Goal: Task Accomplishment & Management: Complete application form

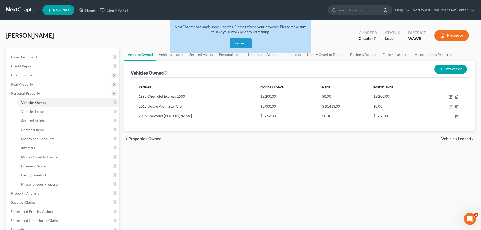
click at [237, 36] on div "NextChapter has made some updates. Please refresh your browser. Please make sur…" at bounding box center [240, 36] width 141 height 32
click at [237, 42] on button "Refresh" at bounding box center [241, 43] width 22 height 10
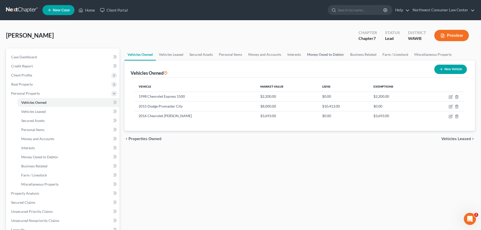
click at [322, 54] on link "Money Owed to Debtor" at bounding box center [325, 55] width 43 height 12
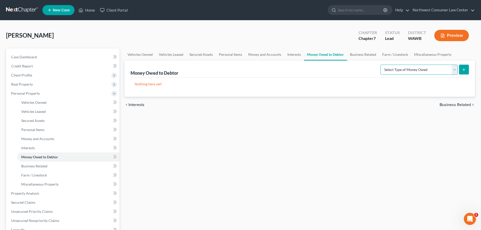
click at [446, 67] on select "Select Type of Money Owed Accounts Receivable Alimony Child Support Claims Agai…" at bounding box center [419, 70] width 77 height 10
click at [431, 67] on select "Select Type of Money Owed Accounts Receivable Alimony Child Support Claims Agai…" at bounding box center [419, 70] width 77 height 10
select select "disability_benefits"
click at [381, 65] on select "Select Type of Money Owed Accounts Receivable Alimony Child Support Claims Agai…" at bounding box center [419, 70] width 77 height 10
click at [467, 69] on button "submit" at bounding box center [464, 70] width 10 height 10
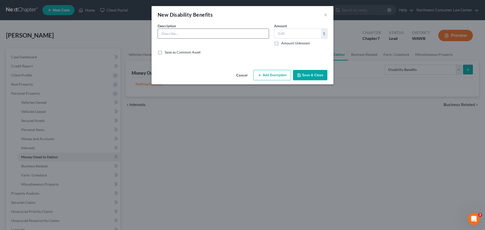
click at [200, 35] on input "text" at bounding box center [213, 34] width 111 height 10
type input "Potential SSDI Backpay"
type input "1"
click at [316, 76] on button "Save & Close" at bounding box center [310, 75] width 34 height 11
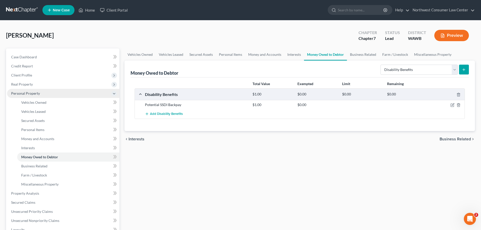
click at [82, 91] on span "Personal Property" at bounding box center [63, 93] width 112 height 9
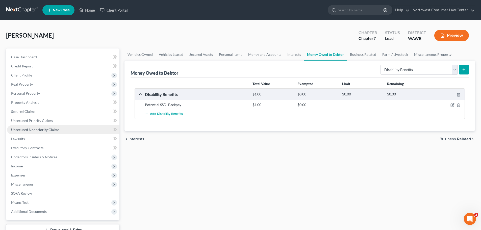
click at [77, 127] on link "Unsecured Nonpriority Claims" at bounding box center [63, 129] width 112 height 9
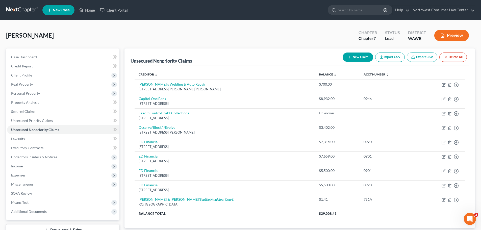
click at [358, 57] on button "New Claim" at bounding box center [358, 57] width 31 height 9
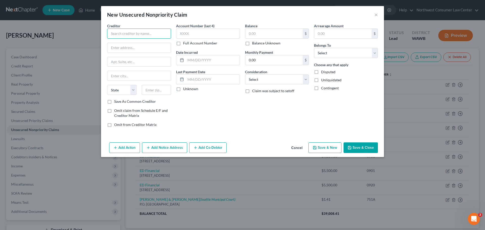
click at [142, 35] on input "text" at bounding box center [139, 34] width 64 height 10
type input "Capitol One Auto Finance"
type input "PO Box"
click at [295, 147] on button "Cancel" at bounding box center [296, 148] width 19 height 10
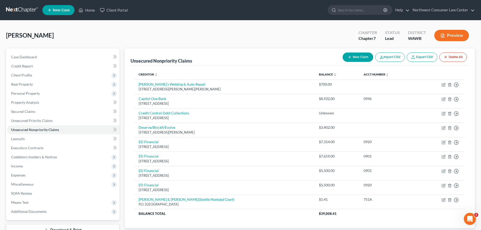
click at [348, 58] on icon "button" at bounding box center [350, 57] width 4 height 4
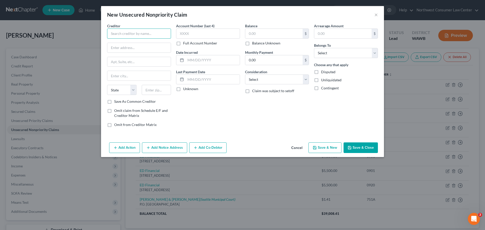
click at [118, 32] on input "text" at bounding box center [139, 34] width 64 height 10
type input "Synchrony Bank"
type input "PO Box 71757"
type input "Philadelphia"
select select "39"
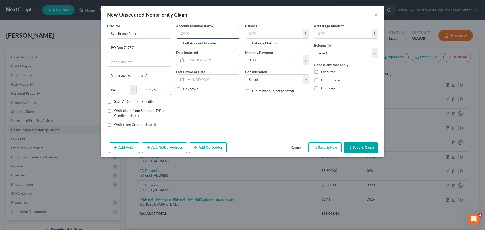
type input "19176"
click at [205, 37] on input "text" at bounding box center [208, 34] width 64 height 10
type input "6374"
click at [281, 34] on input "text" at bounding box center [273, 34] width 57 height 10
type input "565"
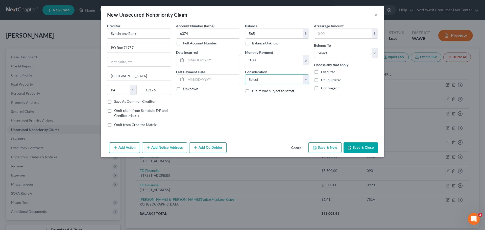
click at [291, 79] on select "Select Cable / Satellite Services Collection Agency Credit Card Debt Debt Couns…" at bounding box center [277, 80] width 64 height 10
select select "2"
click at [245, 75] on select "Select Cable / Satellite Services Collection Agency Credit Card Debt Debt Couns…" at bounding box center [277, 80] width 64 height 10
click at [332, 54] on select "Select Debtor 1 Only Debtor 2 Only Debtor 1 And Debtor 2 Only At Least One Of T…" at bounding box center [346, 53] width 64 height 10
click at [314, 48] on select "Select Debtor 1 Only Debtor 2 Only Debtor 1 And Debtor 2 Only At Least One Of T…" at bounding box center [346, 53] width 64 height 10
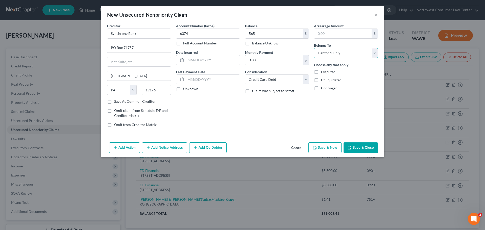
click at [339, 51] on select "Select Debtor 1 Only Debtor 2 Only Debtor 1 And Debtor 2 Only At Least One Of T…" at bounding box center [346, 53] width 64 height 10
select select "4"
click at [314, 48] on select "Select Debtor 1 Only Debtor 2 Only Debtor 1 And Debtor 2 Only At Least One Of T…" at bounding box center [346, 53] width 64 height 10
click at [333, 148] on button "Save & New" at bounding box center [324, 147] width 33 height 11
type input "565.00"
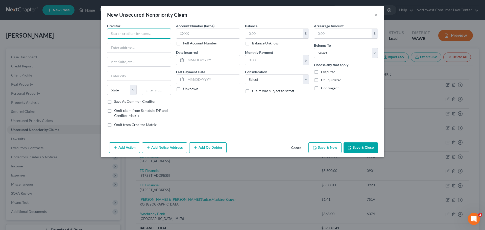
click at [139, 34] on input "text" at bounding box center [139, 34] width 64 height 10
type input "Portfolio Recovery Associates"
type input "Riverside Commerce Center"
type input "Norfolk"
select select "48"
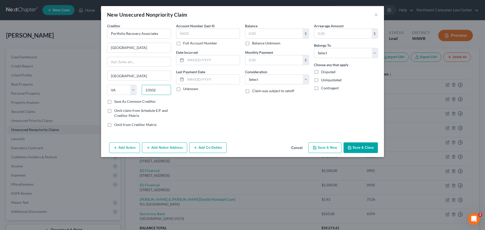
type input "23502"
click at [188, 36] on input "text" at bounding box center [208, 34] width 64 height 10
paste input "3873"
type input "3873"
click at [289, 30] on input "text" at bounding box center [273, 34] width 57 height 10
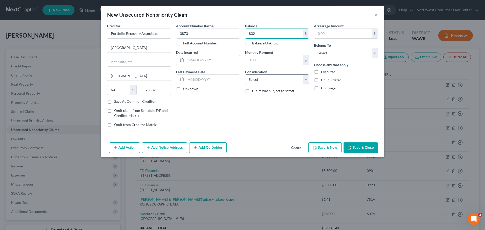
type input "832"
click at [291, 81] on select "Select Cable / Satellite Services Collection Agency Credit Card Debt Debt Couns…" at bounding box center [277, 80] width 64 height 10
select select "1"
click at [245, 75] on select "Select Cable / Satellite Services Collection Agency Credit Card Debt Debt Couns…" at bounding box center [277, 80] width 64 height 10
click at [332, 53] on select "Select Debtor 1 Only Debtor 2 Only Debtor 1 And Debtor 2 Only At Least One Of T…" at bounding box center [346, 53] width 64 height 10
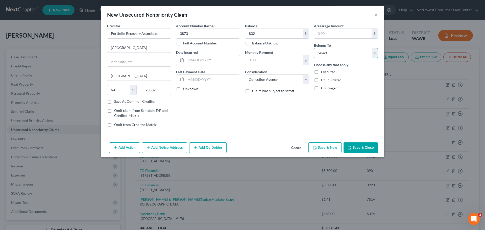
select select "4"
click at [314, 48] on select "Select Debtor 1 Only Debtor 2 Only Debtor 1 And Debtor 2 Only At Least One Of T…" at bounding box center [346, 53] width 64 height 10
click at [316, 148] on icon "button" at bounding box center [315, 148] width 4 height 4
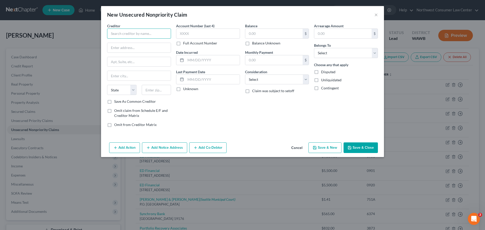
click at [119, 30] on input "text" at bounding box center [139, 34] width 64 height 10
type input "Department of Education"
click at [143, 44] on input "text" at bounding box center [138, 48] width 63 height 10
paste input "121 S 13th St,"
type input "121 S 13th St"
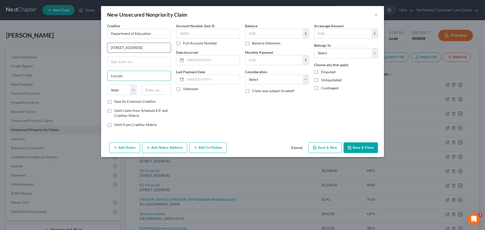
type input "Lincoln"
select select "30"
type input "68508"
click at [194, 35] on input "text" at bounding box center [208, 34] width 64 height 10
type input "2405"
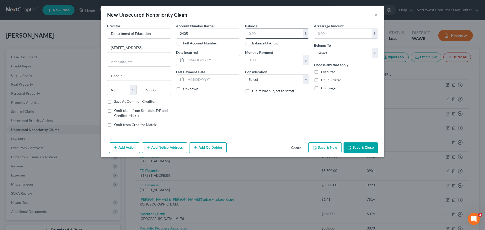
click at [266, 35] on input "text" at bounding box center [273, 34] width 57 height 10
paste input "2,568"
type input "2,568"
click at [261, 80] on select "Select Cable / Satellite Services Collection Agency Credit Card Debt Debt Couns…" at bounding box center [277, 80] width 64 height 10
select select "17"
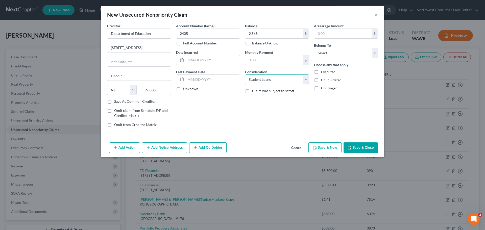
click at [245, 75] on select "Select Cable / Satellite Services Collection Agency Credit Card Debt Debt Couns…" at bounding box center [277, 80] width 64 height 10
click at [355, 56] on select "Select Debtor 1 Only Debtor 2 Only Debtor 1 And Debtor 2 Only At Least One Of T…" at bounding box center [346, 53] width 64 height 10
select select "4"
click at [314, 48] on select "Select Debtor 1 Only Debtor 2 Only Debtor 1 And Debtor 2 Only At Least One Of T…" at bounding box center [346, 53] width 64 height 10
click at [326, 148] on button "Save & New" at bounding box center [324, 147] width 33 height 11
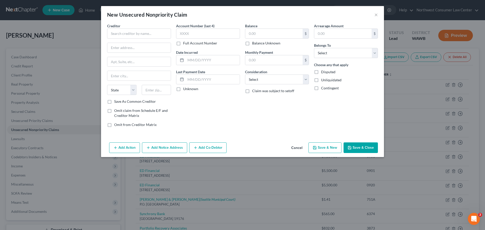
type input "2,568.00"
type input "0.00"
click at [124, 37] on input "text" at bounding box center [139, 34] width 64 height 10
type input "Department of Education"
click at [155, 46] on input "text" at bounding box center [138, 48] width 63 height 10
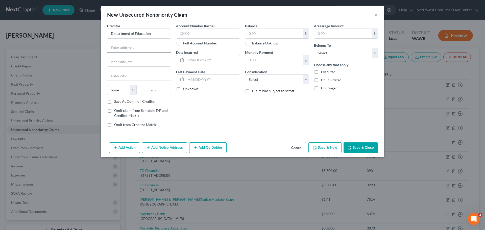
paste input "121 S 13th St"
type input "121 S 13th St"
click at [119, 73] on input "text" at bounding box center [138, 76] width 63 height 10
type input "Lincoln"
select select "30"
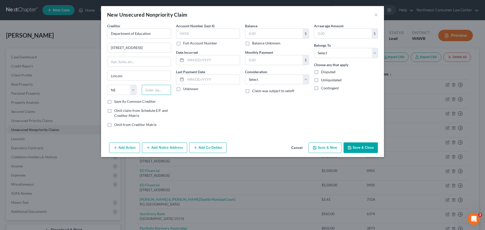
click at [154, 88] on input "text" at bounding box center [157, 90] width 30 height 10
paste input "685081904"
drag, startPoint x: 164, startPoint y: 90, endPoint x: 156, endPoint y: 91, distance: 8.4
click at [156, 91] on input "685081904" at bounding box center [157, 90] width 30 height 10
type input "68508"
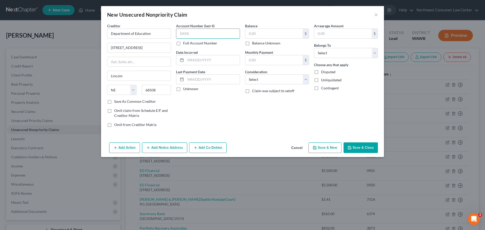
click at [206, 29] on input "text" at bounding box center [208, 34] width 64 height 10
type input "2505"
click at [261, 31] on input "text" at bounding box center [273, 34] width 57 height 10
type input "2,247"
click at [281, 77] on select "Select Cable / Satellite Services Collection Agency Credit Card Debt Debt Couns…" at bounding box center [277, 80] width 64 height 10
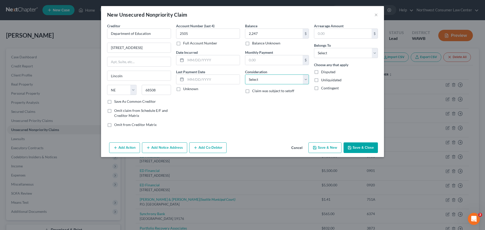
select select "17"
click at [245, 75] on select "Select Cable / Satellite Services Collection Agency Credit Card Debt Debt Couns…" at bounding box center [277, 80] width 64 height 10
click at [331, 53] on select "Select Debtor 1 Only Debtor 2 Only Debtor 1 And Debtor 2 Only At Least One Of T…" at bounding box center [346, 53] width 64 height 10
select select "4"
click at [314, 48] on select "Select Debtor 1 Only Debtor 2 Only Debtor 1 And Debtor 2 Only At Least One Of T…" at bounding box center [346, 53] width 64 height 10
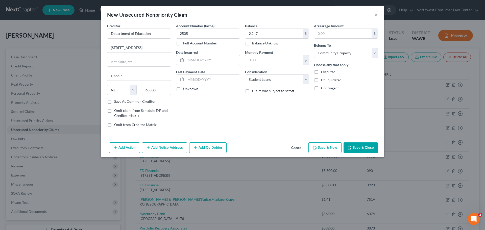
click at [331, 146] on button "Save & New" at bounding box center [324, 147] width 33 height 11
drag, startPoint x: 137, startPoint y: 32, endPoint x: 44, endPoint y: 82, distance: 105.0
click at [137, 32] on input "text" at bounding box center [139, 34] width 64 height 10
click at [162, 32] on input "Driven Financial Service" at bounding box center [139, 34] width 64 height 10
type input "Driven Financial Services"
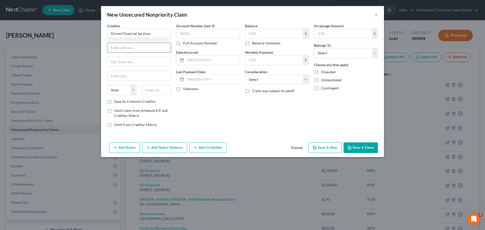
click at [139, 47] on input "text" at bounding box center [138, 48] width 63 height 10
type input "2805 8th Ave"
type input "Greeley"
select select "5"
type input "80631"
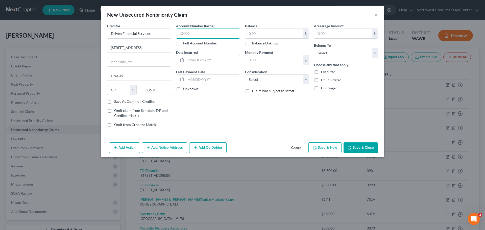
click at [214, 32] on input "text" at bounding box center [208, 34] width 64 height 10
paste input "8601"
type input "8601"
click at [279, 76] on select "Select Cable / Satellite Services Collection Agency Credit Card Debt Debt Couns…" at bounding box center [277, 80] width 64 height 10
click at [341, 108] on div "Arrearage Amount $ Belongs To * Select Debtor 1 Only Debtor 2 Only Debtor 1 And…" at bounding box center [345, 77] width 69 height 108
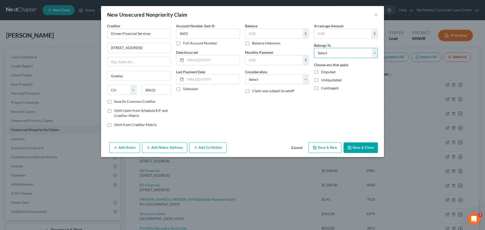
click at [356, 51] on select "Select Debtor 1 Only Debtor 2 Only Debtor 1 And Debtor 2 Only At Least One Of T…" at bounding box center [346, 53] width 64 height 10
select select "4"
click at [314, 48] on select "Select Debtor 1 Only Debtor 2 Only Debtor 1 And Debtor 2 Only At Least One Of T…" at bounding box center [346, 53] width 64 height 10
click at [291, 82] on select "Select Cable / Satellite Services Collection Agency Credit Card Debt Debt Couns…" at bounding box center [277, 80] width 64 height 10
click at [327, 101] on div "Arrearage Amount $ Belongs To * Select Debtor 1 Only Debtor 2 Only Debtor 1 And…" at bounding box center [345, 77] width 69 height 108
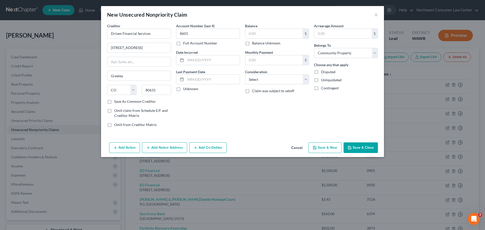
click at [368, 150] on button "Save & Close" at bounding box center [361, 147] width 34 height 11
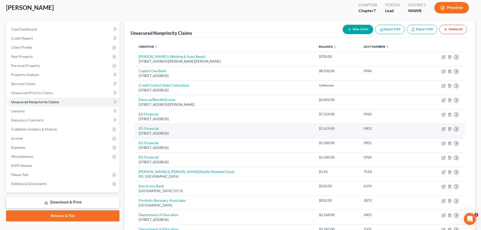
scroll to position [25, 0]
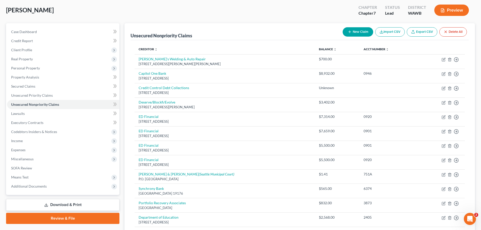
click at [357, 35] on button "New Claim" at bounding box center [358, 31] width 31 height 9
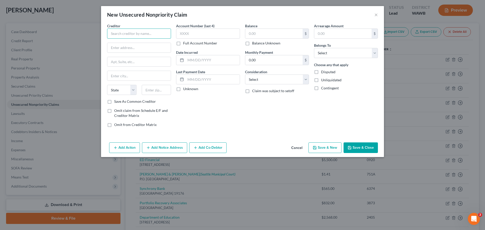
click at [136, 33] on input "text" at bounding box center [139, 34] width 64 height 10
type input "Radius Global Solutions LL"
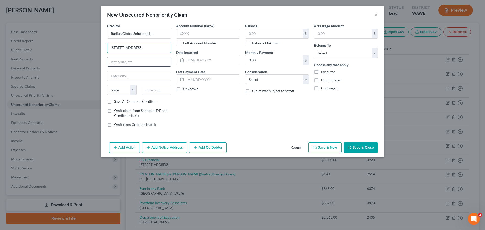
type input "7505 Metro Blvd"
click at [124, 62] on input "text" at bounding box center [138, 62] width 63 height 10
type input "Ste 400"
type input "Minneapolis"
click at [123, 90] on select "State AL AK AR AZ CA CO CT DE DC FL GA GU HI ID IL IN IA KS KY LA ME MD MA MI M…" at bounding box center [122, 90] width 30 height 10
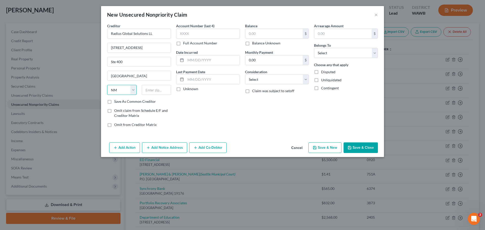
click at [123, 90] on select "State AL AK AR AZ CA CO CT DE DC FL GA GU HI ID IL IN IA KS KY LA ME MD MA MI M…" at bounding box center [122, 90] width 30 height 10
select select "24"
click at [107, 85] on select "State AL AK AR AZ CA CO CT DE DC FL GA GU HI ID IL IN IA KS KY LA ME MD MA MI M…" at bounding box center [122, 90] width 30 height 10
type input "55439"
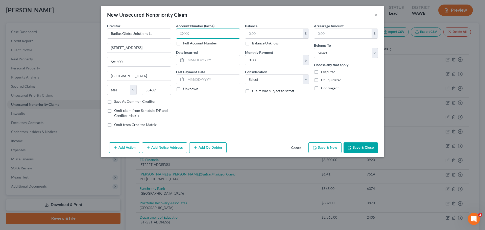
click at [205, 34] on input "text" at bounding box center [208, 34] width 64 height 10
paste input "7686"
type input "7686"
click at [292, 30] on input "text" at bounding box center [273, 34] width 57 height 10
paste input "232"
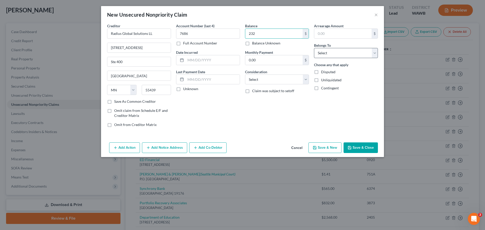
type input "232"
click at [343, 49] on select "Select Debtor 1 Only Debtor 2 Only Debtor 1 And Debtor 2 Only At Least One Of T…" at bounding box center [346, 53] width 64 height 10
select select "4"
click at [314, 48] on select "Select Debtor 1 Only Debtor 2 Only Debtor 1 And Debtor 2 Only At Least One Of T…" at bounding box center [346, 53] width 64 height 10
click at [299, 79] on select "Select Cable / Satellite Services Collection Agency Credit Card Debt Debt Couns…" at bounding box center [277, 80] width 64 height 10
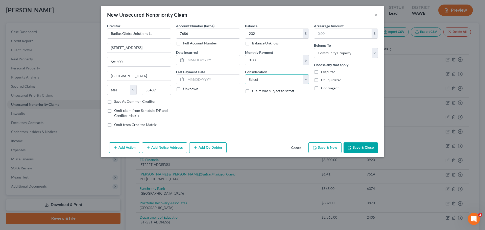
select select "1"
click at [245, 75] on select "Select Cable / Satellite Services Collection Agency Credit Card Debt Debt Couns…" at bounding box center [277, 80] width 64 height 10
click at [317, 147] on icon "button" at bounding box center [315, 148] width 4 height 4
type input "232.00"
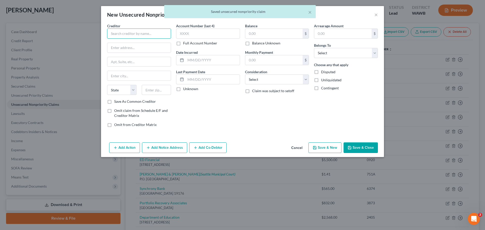
click at [138, 36] on input "text" at bounding box center [139, 34] width 64 height 10
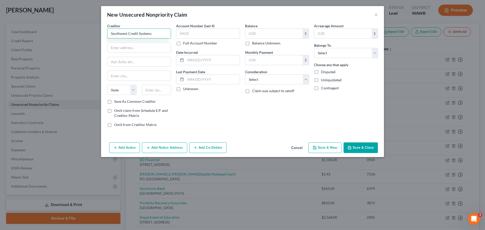
type input "Southwest Credit Systems"
type input "4120 International Parkway"
type input "Carrollton"
select select "45"
type input "75007"
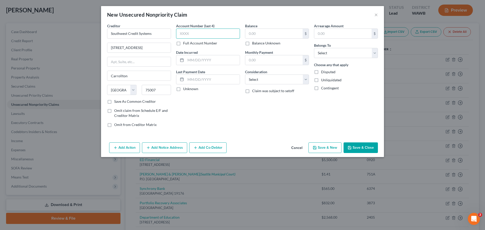
click at [192, 35] on input "text" at bounding box center [208, 34] width 64 height 10
paste input "6205"
type input "6205"
click at [274, 30] on input "text" at bounding box center [273, 34] width 57 height 10
type input "76"
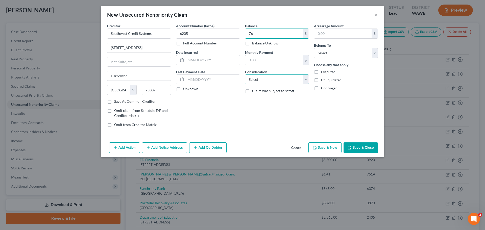
click at [287, 75] on select "Select Cable / Satellite Services Collection Agency Credit Card Debt Debt Couns…" at bounding box center [277, 80] width 64 height 10
select select "1"
click at [245, 75] on select "Select Cable / Satellite Services Collection Agency Credit Card Debt Debt Couns…" at bounding box center [277, 80] width 64 height 10
drag, startPoint x: 335, startPoint y: 49, endPoint x: 334, endPoint y: 54, distance: 4.6
click at [335, 49] on select "Select Debtor 1 Only Debtor 2 Only Debtor 1 And Debtor 2 Only At Least One Of T…" at bounding box center [346, 53] width 64 height 10
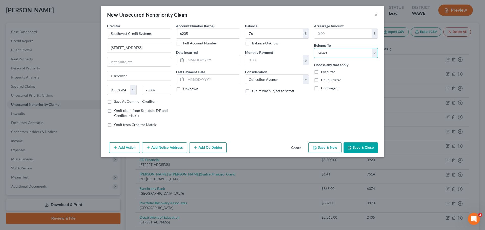
select select "4"
click at [314, 48] on select "Select Debtor 1 Only Debtor 2 Only Debtor 1 And Debtor 2 Only At Least One Of T…" at bounding box center [346, 53] width 64 height 10
click at [331, 152] on button "Save & New" at bounding box center [324, 147] width 33 height 11
type input "76.00"
type input "0.00"
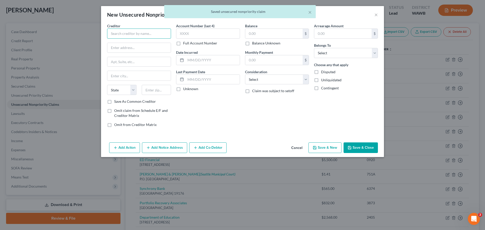
click at [121, 38] on input "text" at bounding box center [139, 34] width 64 height 10
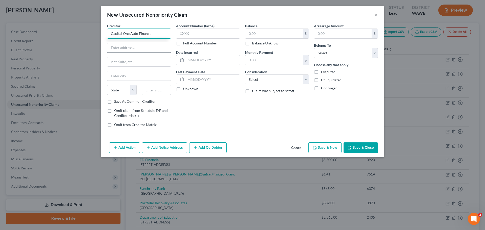
type input "Capital One Auto Finance"
click at [130, 47] on input "text" at bounding box center [138, 48] width 63 height 10
click at [127, 47] on input "PO Box 25407" at bounding box center [138, 48] width 63 height 10
type input "PO Box 259407"
click at [128, 73] on input "text" at bounding box center [138, 76] width 63 height 10
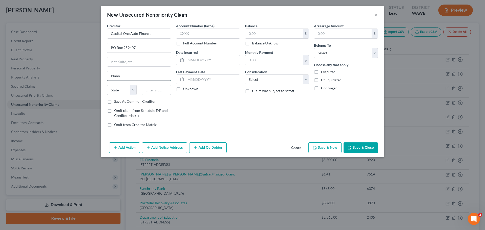
type input "Plano"
select select "45"
type input "75025"
click at [261, 32] on input "text" at bounding box center [273, 34] width 57 height 10
type input "1,588"
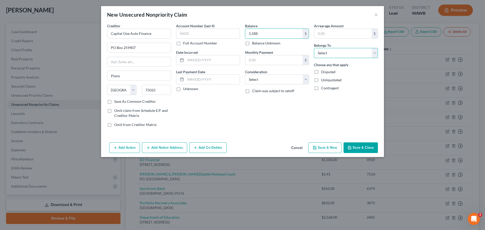
drag, startPoint x: 337, startPoint y: 51, endPoint x: 337, endPoint y: 55, distance: 4.3
click at [337, 51] on select "Select Debtor 1 Only Debtor 2 Only Debtor 1 And Debtor 2 Only At Least One Of T…" at bounding box center [346, 53] width 64 height 10
select select "4"
click at [314, 48] on select "Select Debtor 1 Only Debtor 2 Only Debtor 1 And Debtor 2 Only At Least One Of T…" at bounding box center [346, 53] width 64 height 10
click at [276, 83] on select "Select Cable / Satellite Services Collection Agency Credit Card Debt Debt Couns…" at bounding box center [277, 80] width 64 height 10
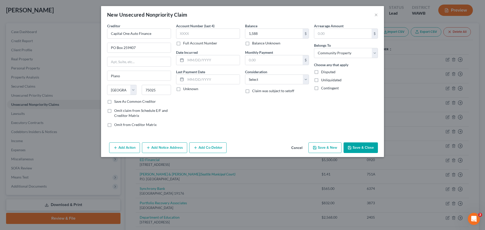
click at [358, 113] on div "Arrearage Amount $ Belongs To * Select Debtor 1 Only Debtor 2 Only Debtor 1 And…" at bounding box center [345, 77] width 69 height 108
click at [221, 33] on input "text" at bounding box center [208, 34] width 64 height 10
type input "2001"
click at [368, 150] on button "Save & Close" at bounding box center [361, 147] width 34 height 11
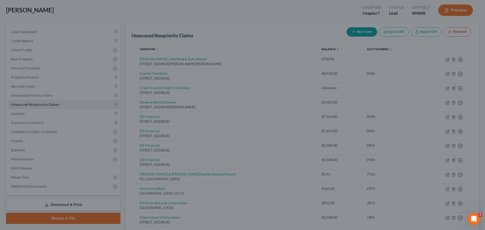
type input "1,588.00"
type input "0.00"
